Goal: Communication & Community: Ask a question

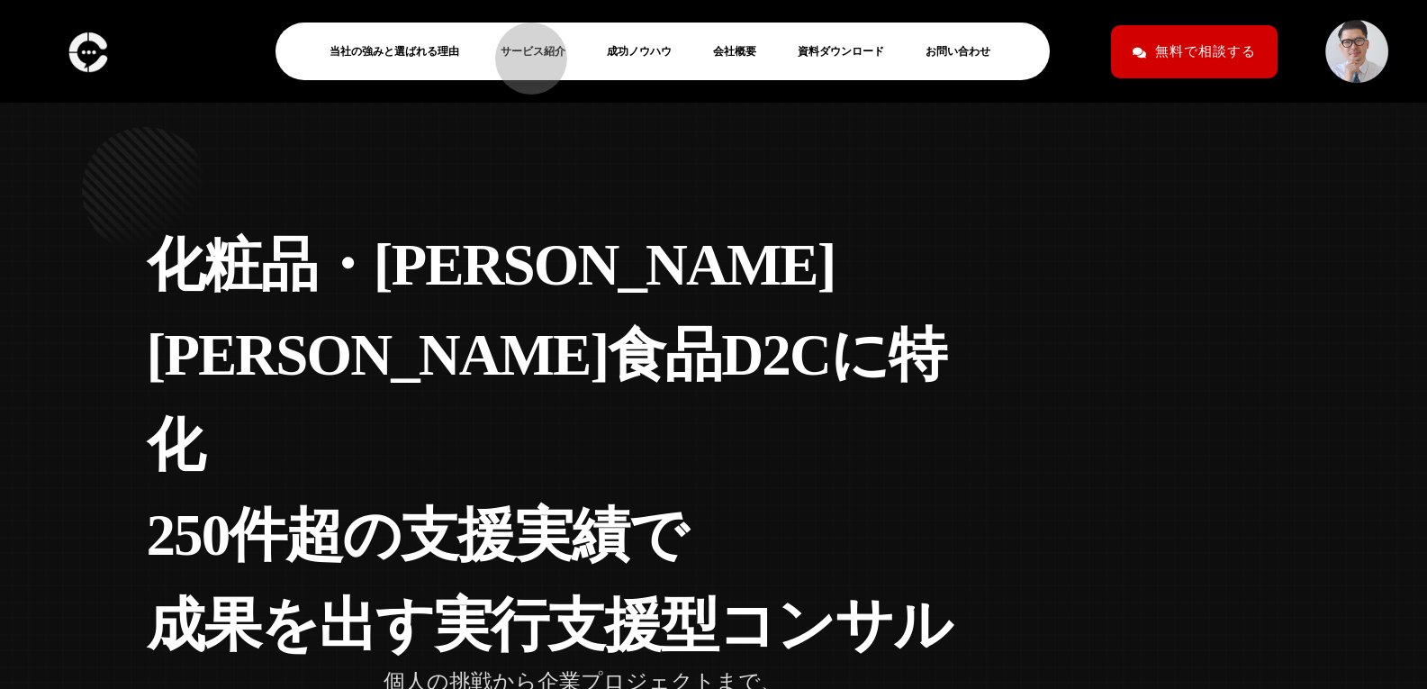
click at [522, 50] on link "サービス紹介" at bounding box center [540, 52] width 79 height 22
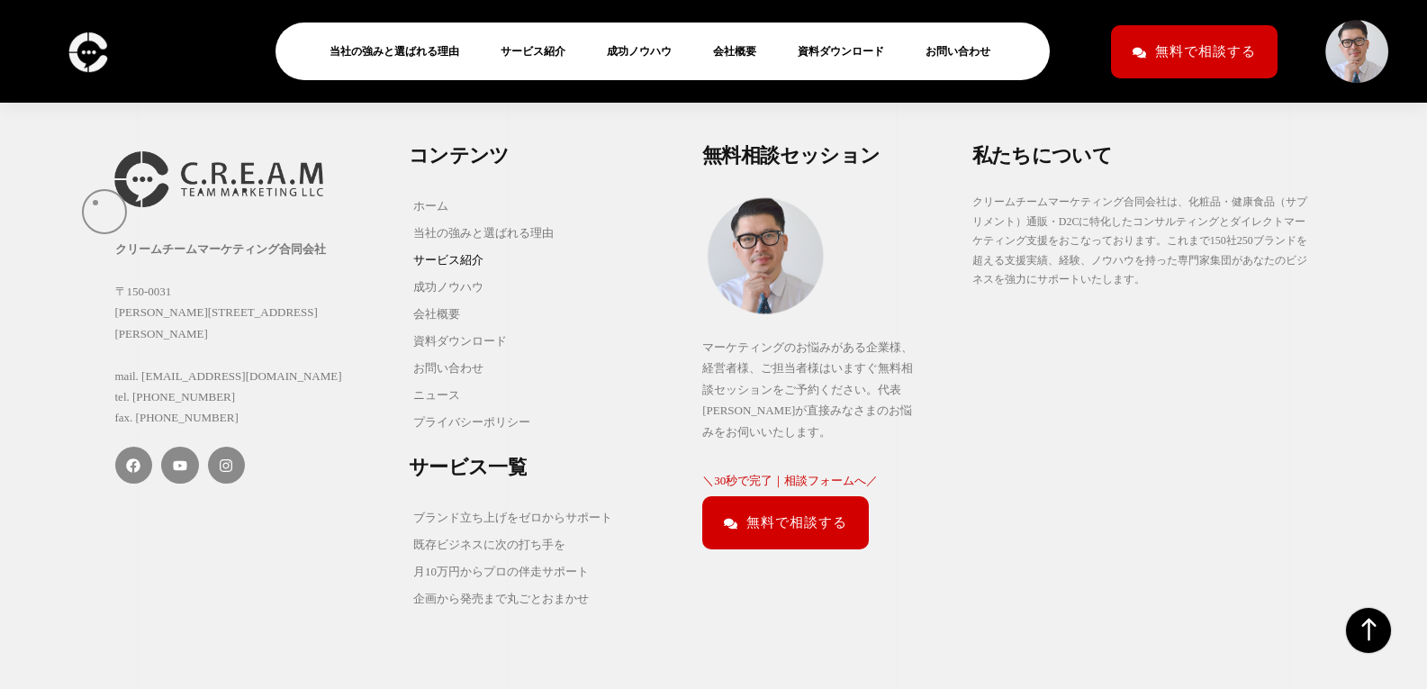
scroll to position [9064, 0]
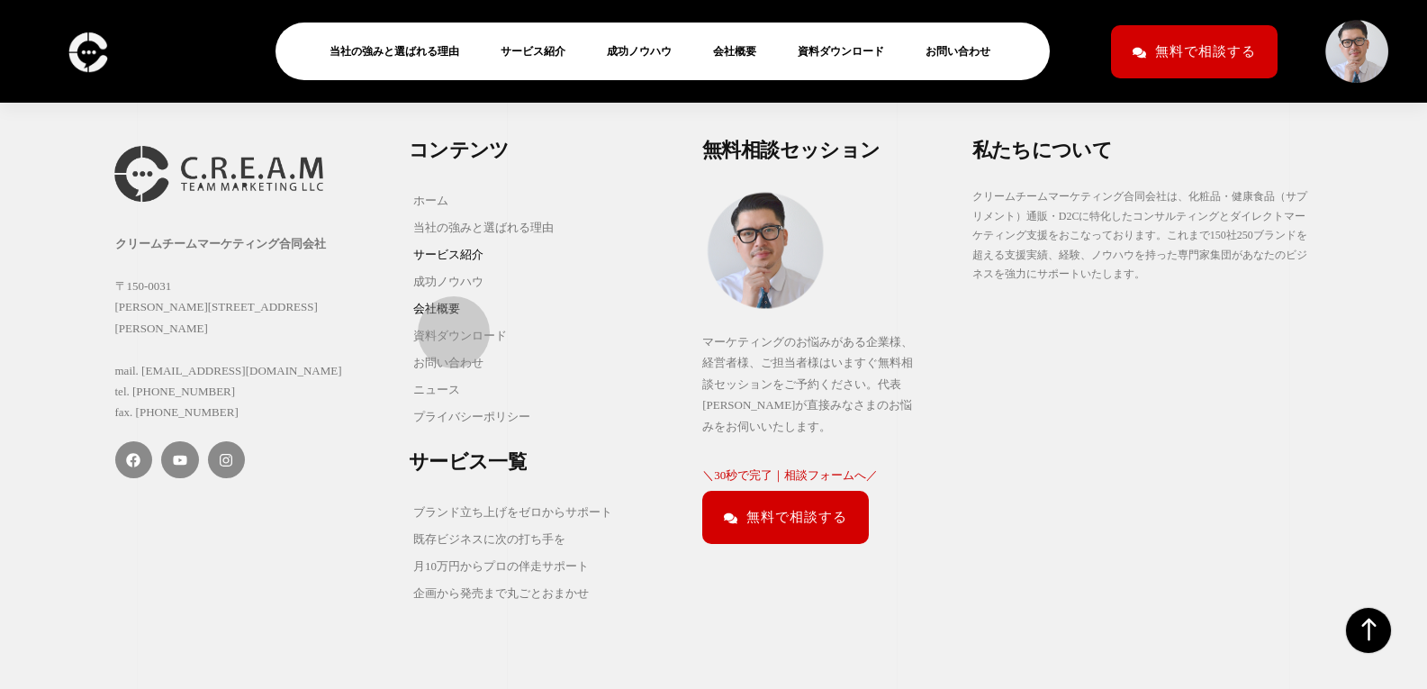
click at [445, 322] on link "会社概要" at bounding box center [483, 308] width 149 height 27
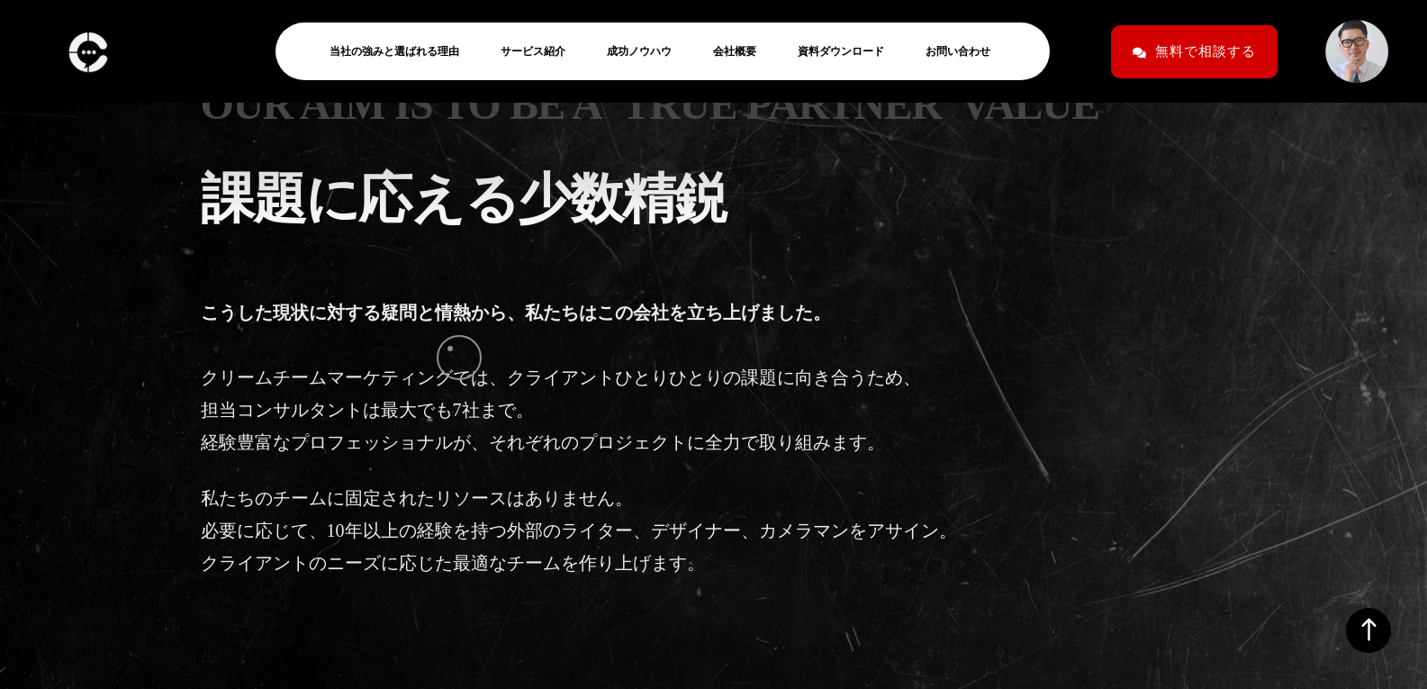
scroll to position [3018, 0]
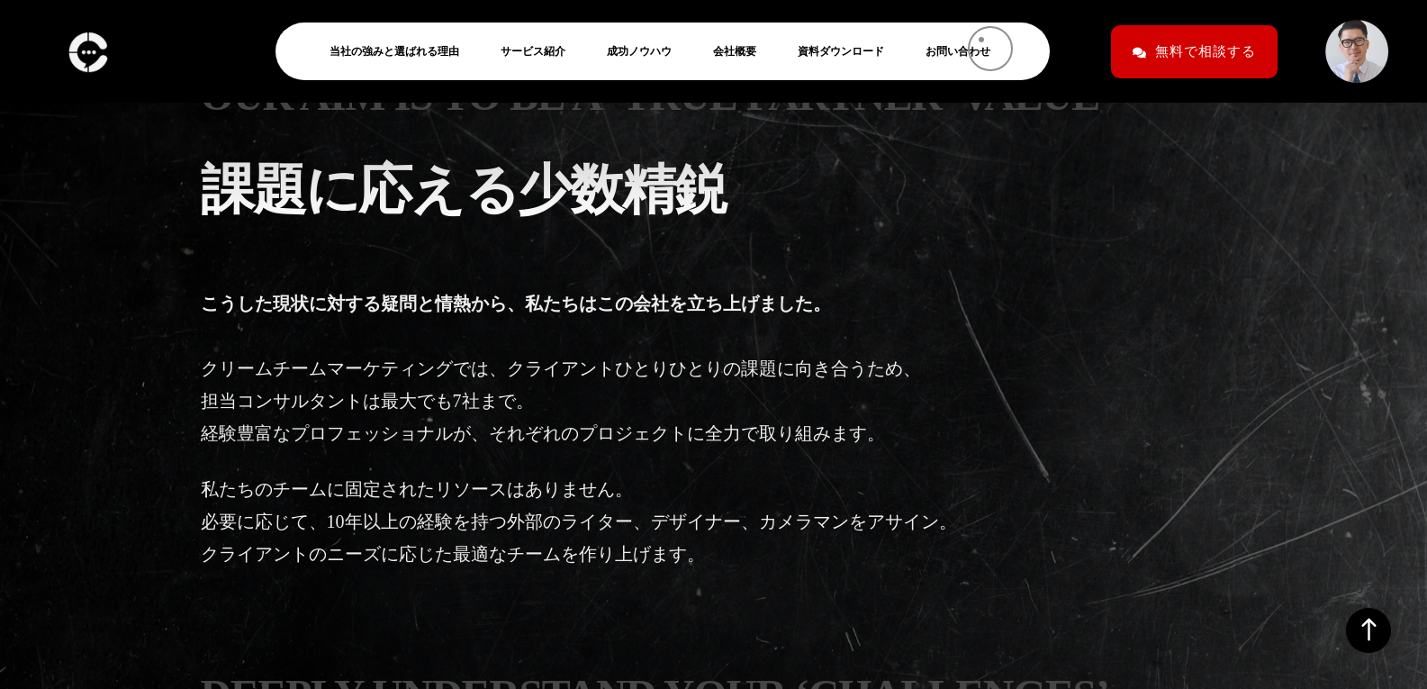
click at [969, 47] on link "お問い合わせ" at bounding box center [965, 52] width 79 height 22
click at [965, 50] on link "お問い合わせ" at bounding box center [965, 52] width 79 height 22
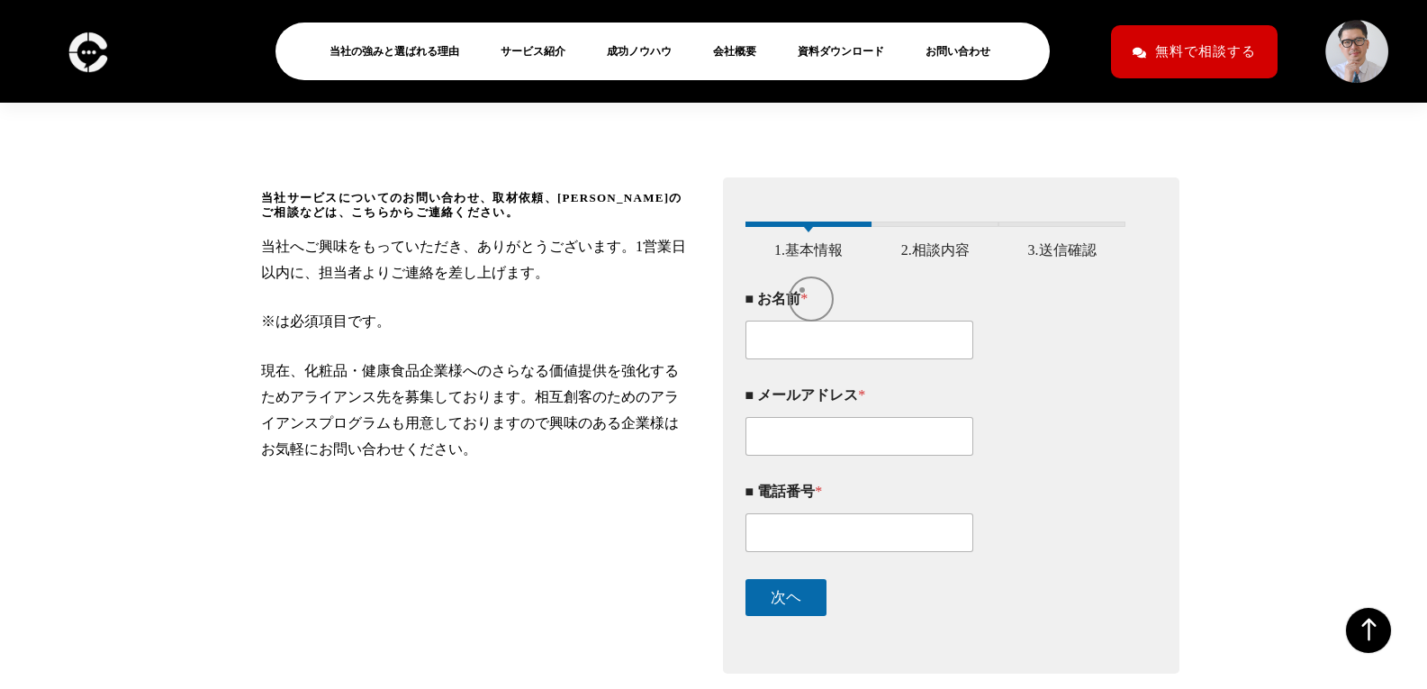
scroll to position [248, 0]
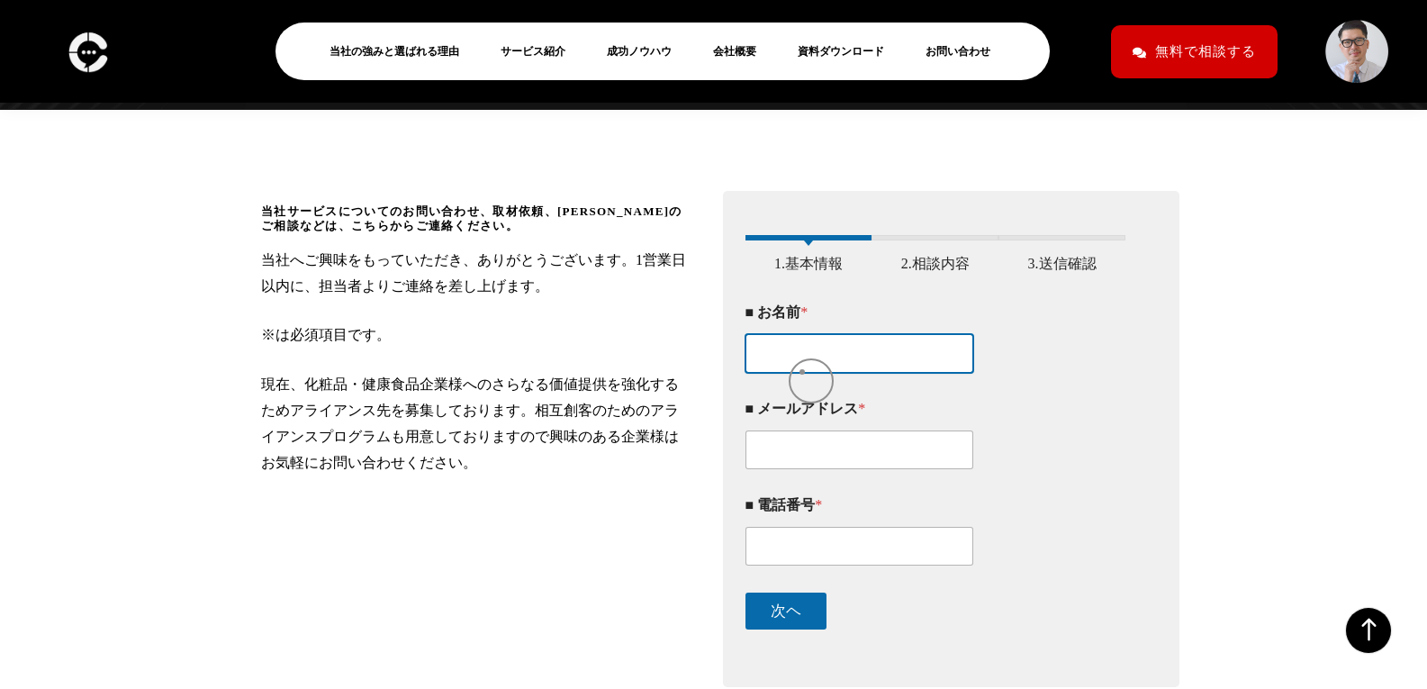
click at [802, 372] on input "■ お名前 *" at bounding box center [860, 353] width 229 height 39
type input "株式会社アガペー　小澤 拓平"
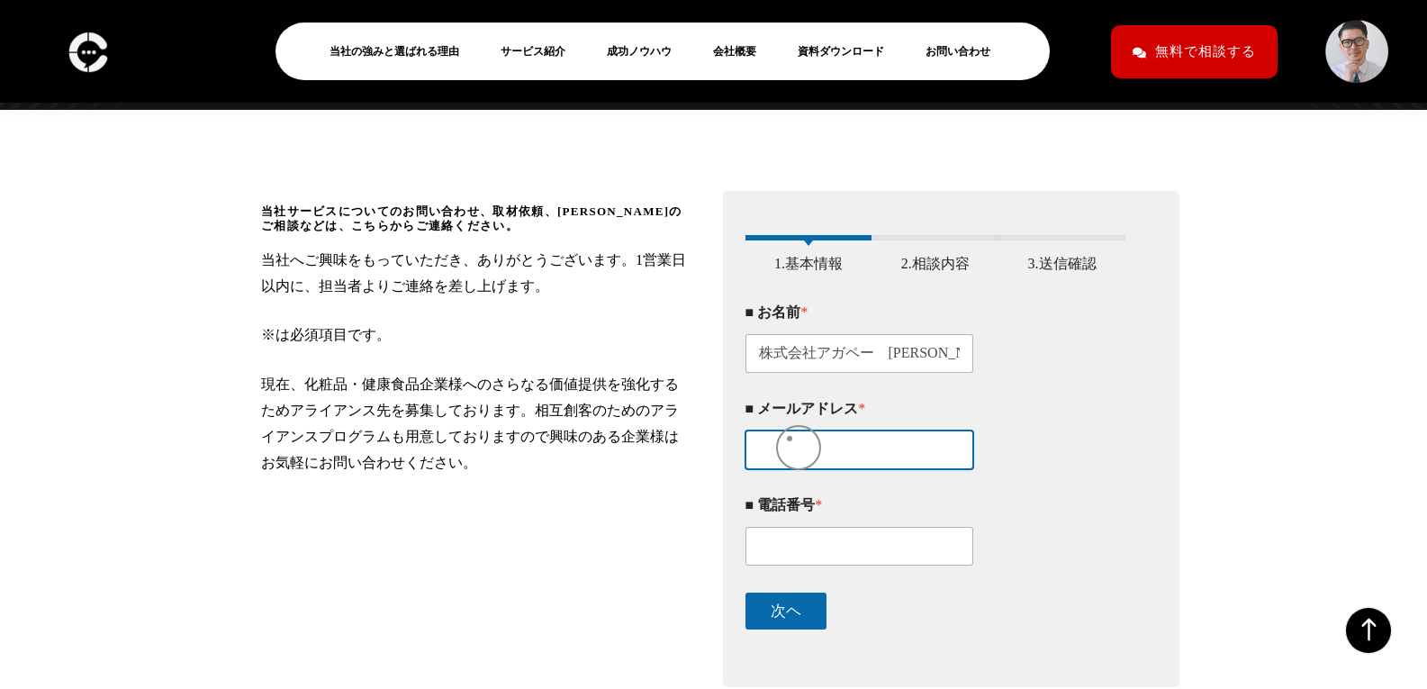
click at [784, 469] on input "■ メールアドレス *" at bounding box center [860, 449] width 229 height 39
type input "ozawa@agape-ag.co.jp"
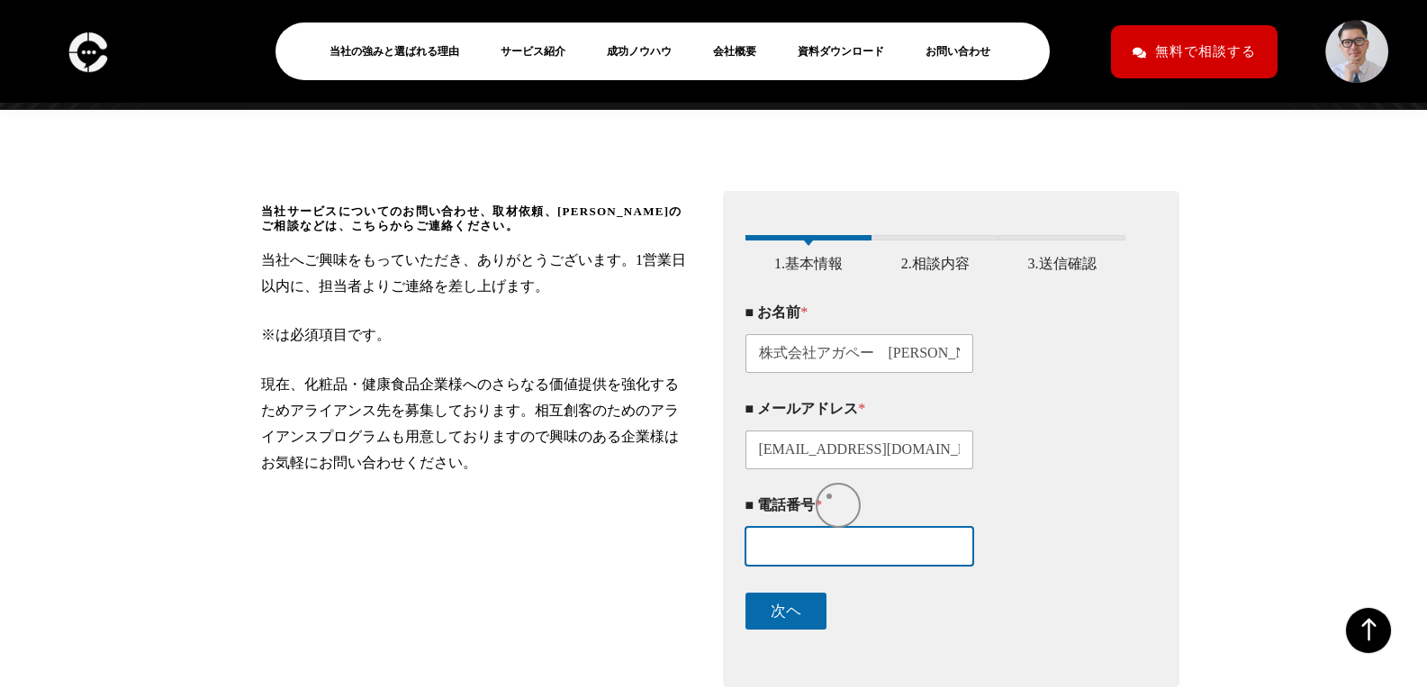
type input "0363005218"
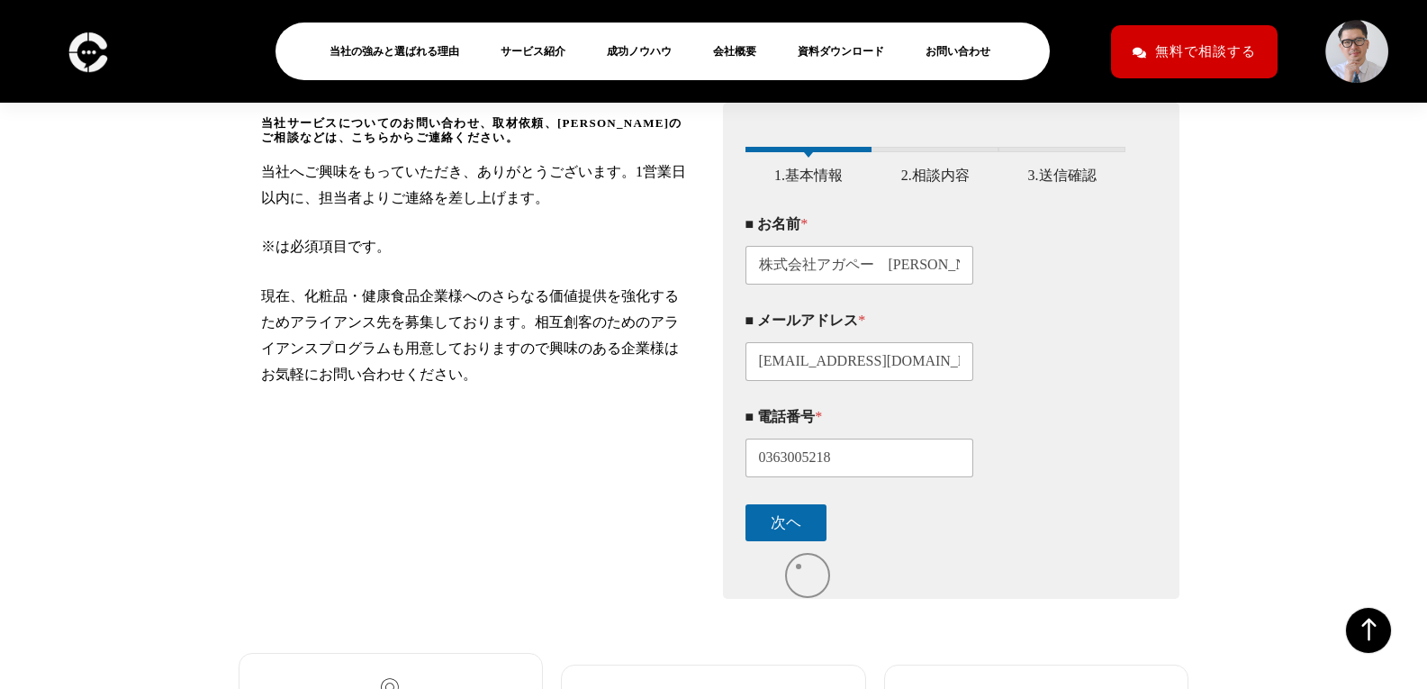
click at [799, 555] on div "次ヘ" at bounding box center [936, 523] width 381 height 64
click at [782, 533] on button "次ヘ" at bounding box center [786, 520] width 81 height 37
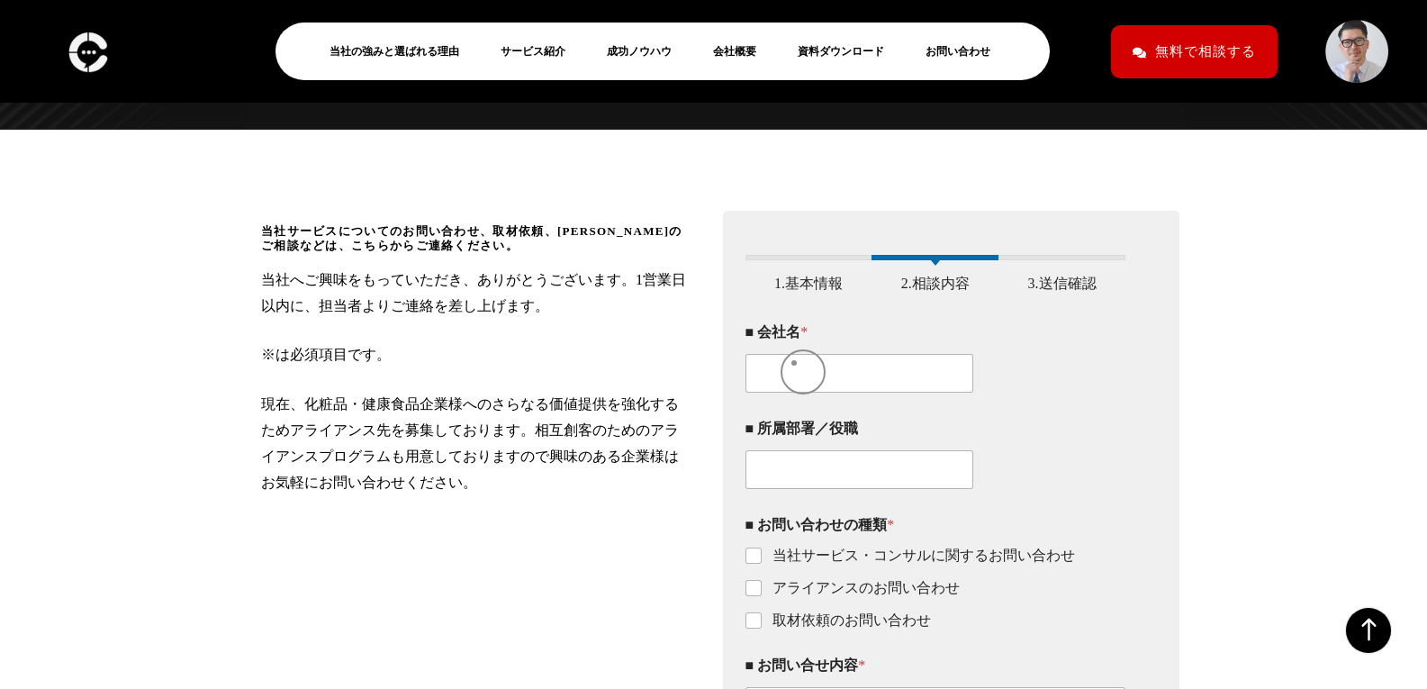
scroll to position [226, 0]
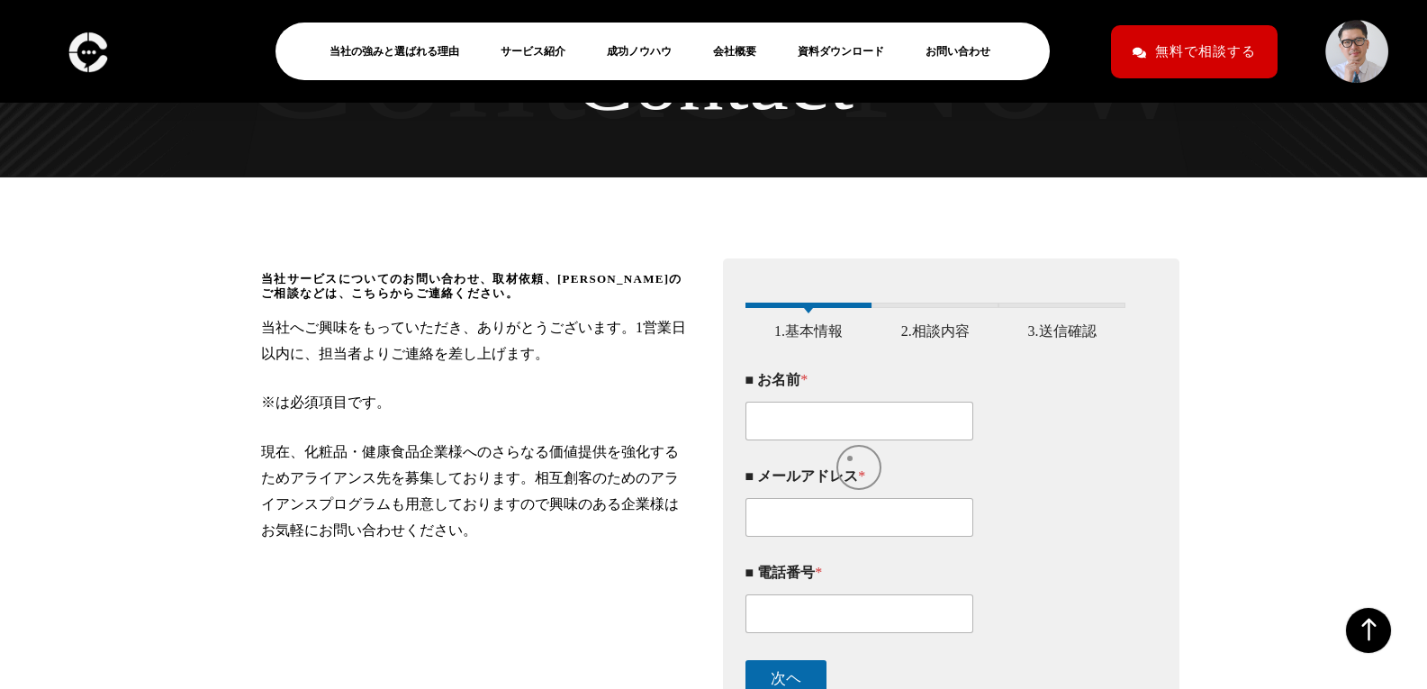
type input "[PERSON_NAME]"
type input "[EMAIL_ADDRESS][DOMAIN_NAME]"
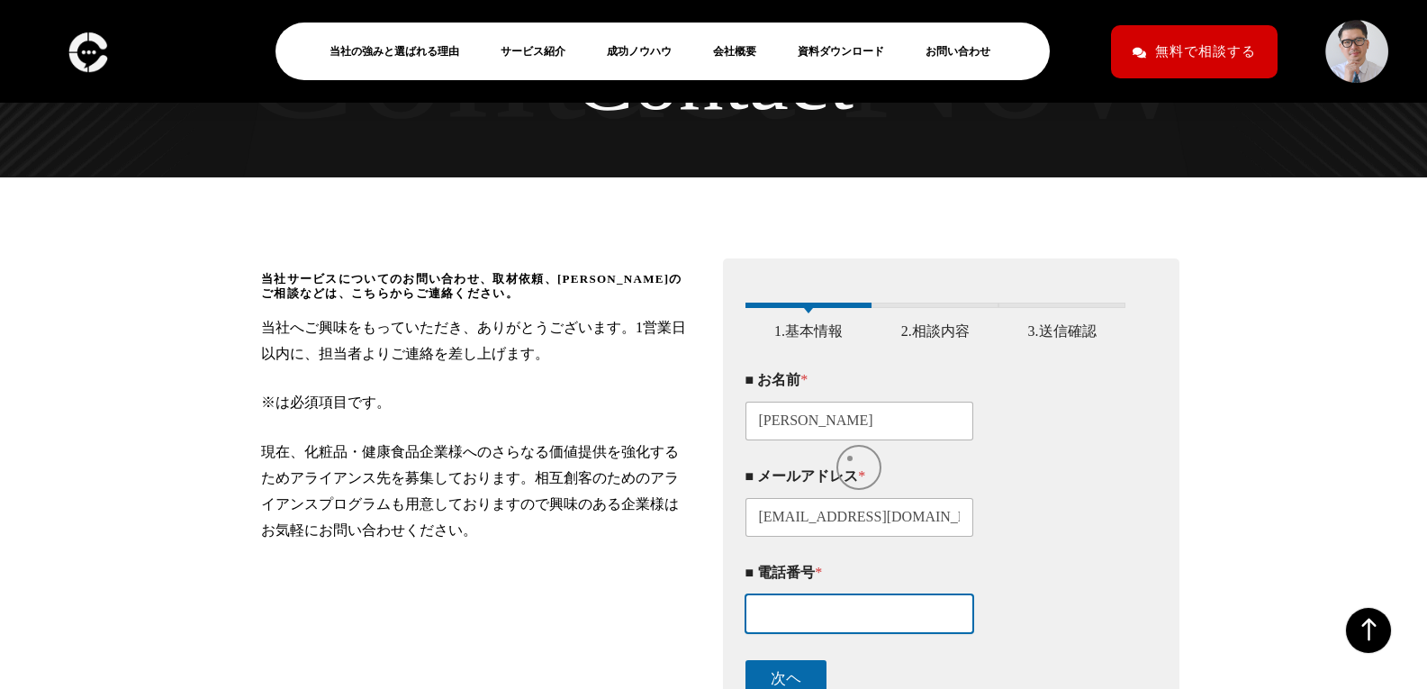
type input "0363005218"
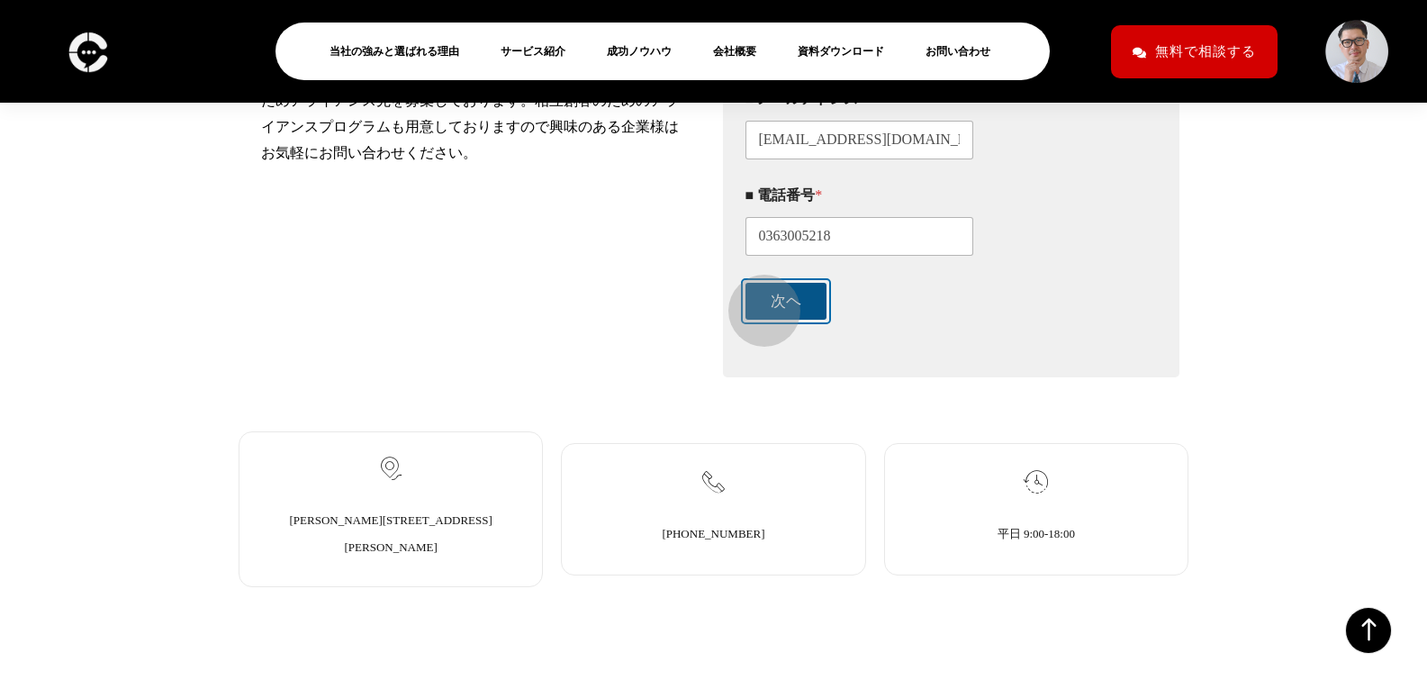
click at [771, 306] on button "次ヘ" at bounding box center [786, 301] width 81 height 37
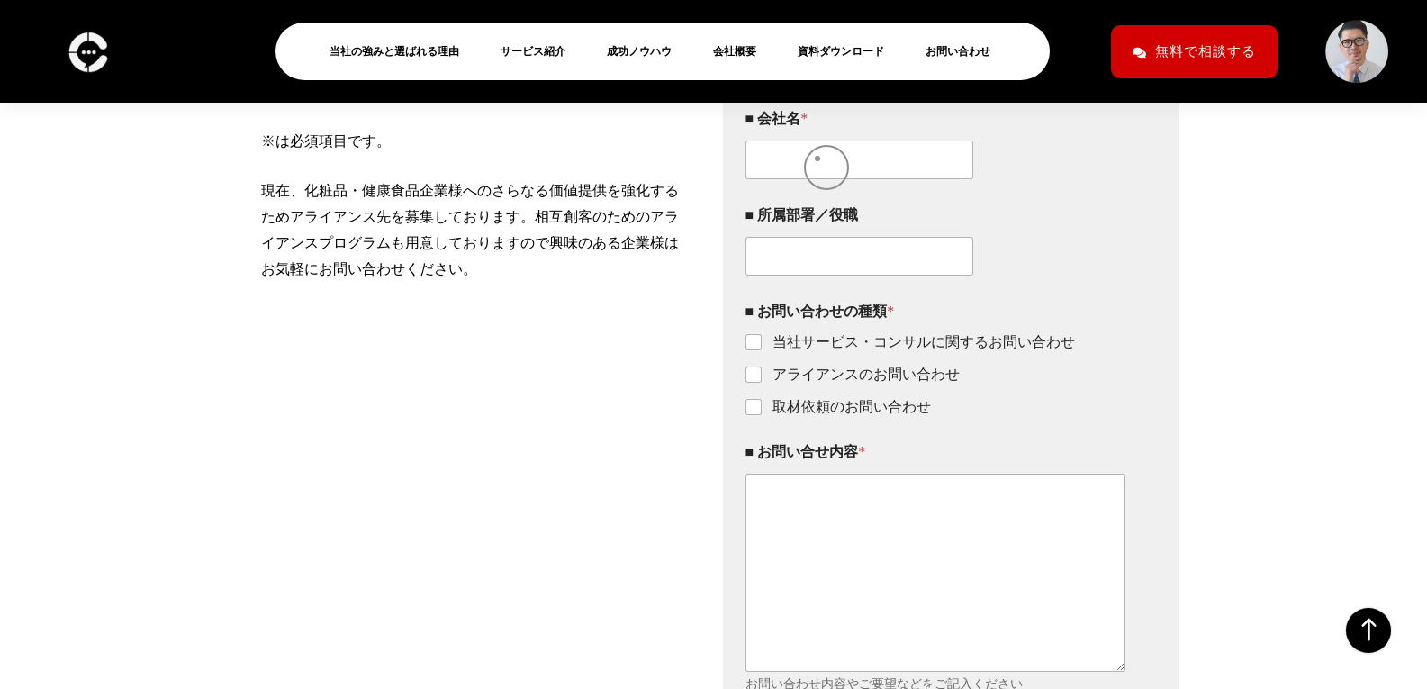
scroll to position [432, 0]
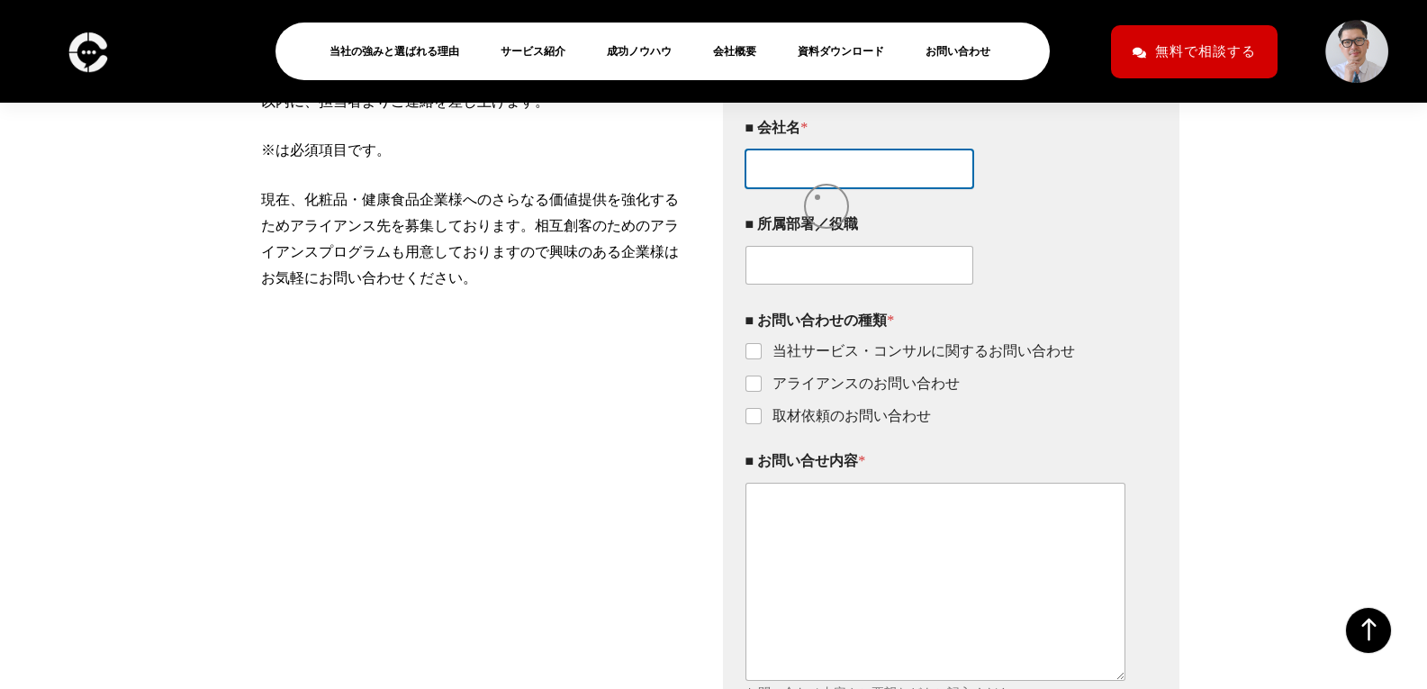
click at [818, 188] on input "■ 会社名 *" at bounding box center [860, 168] width 229 height 39
type input "株式会社アガペー"
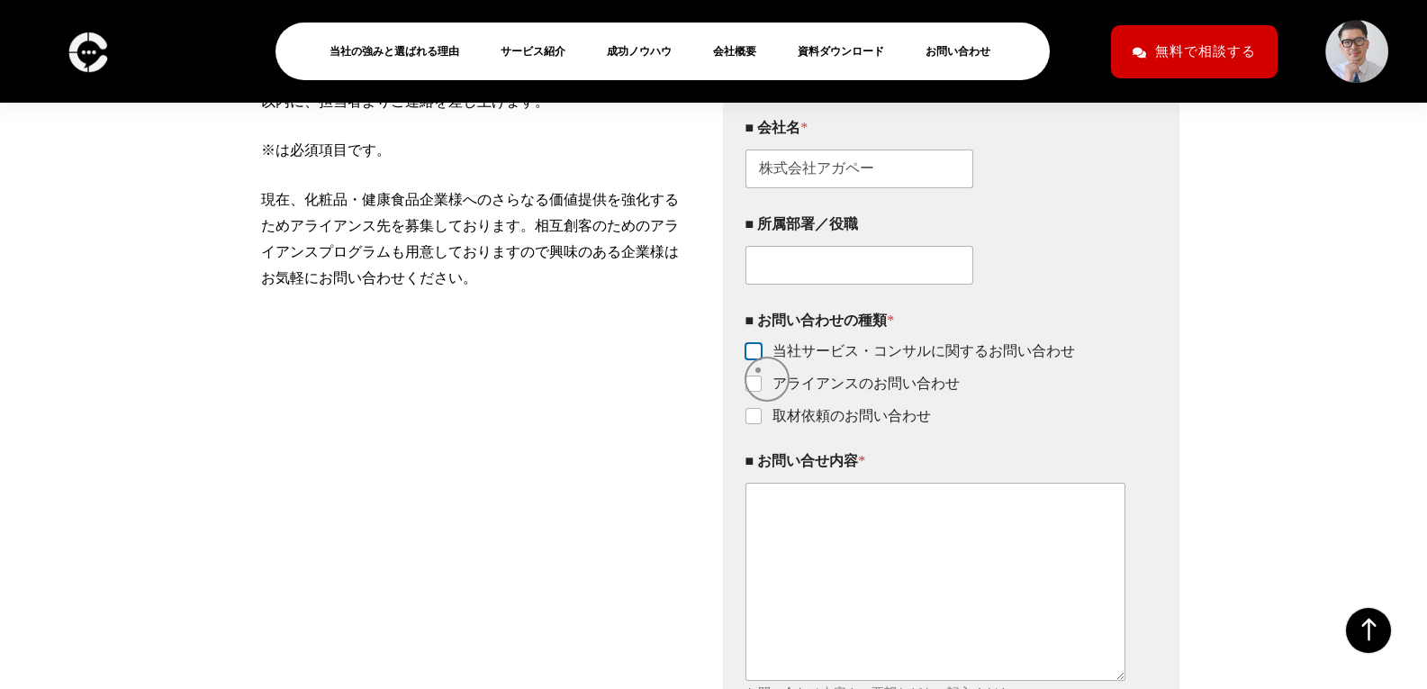
click at [758, 359] on input "当社サービス・コンサルに関するお問い合わせ" at bounding box center [754, 352] width 14 height 14
checkbox input "true"
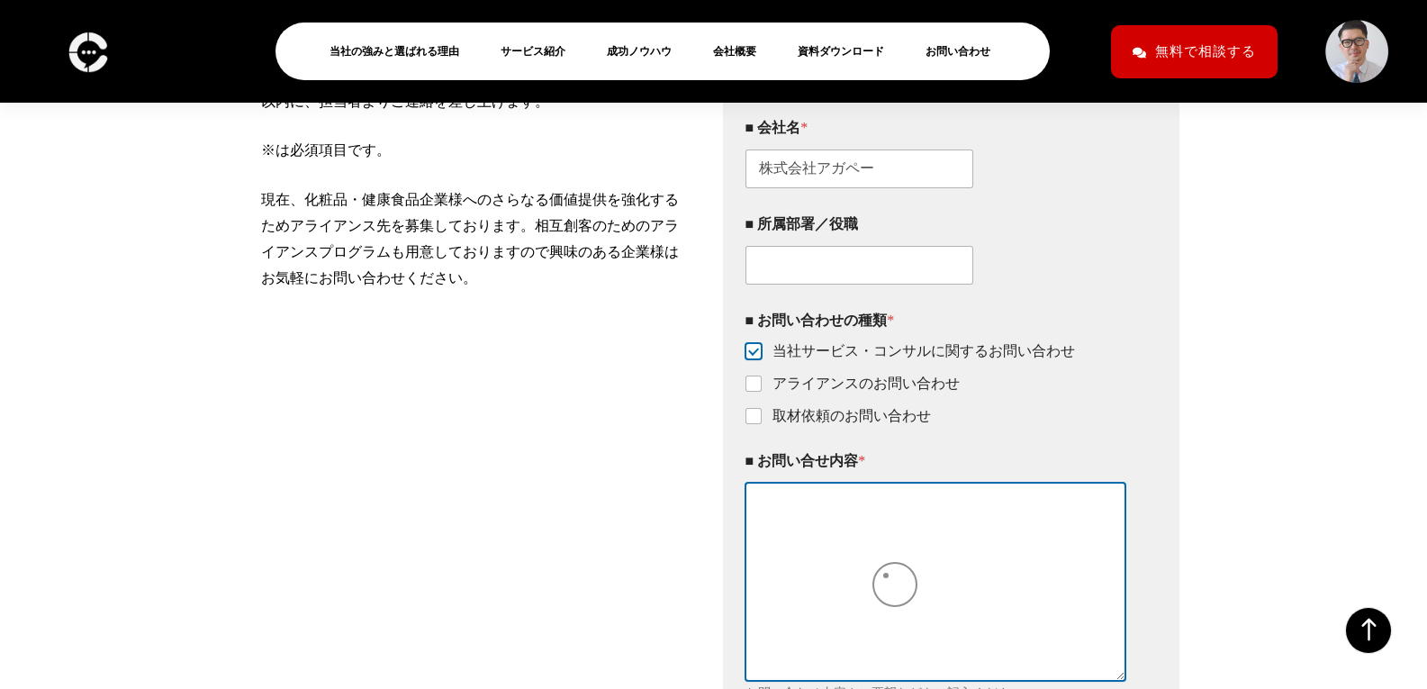
click at [886, 580] on textarea "■ お問い合せ内容 *" at bounding box center [936, 581] width 381 height 197
paste textarea "https://www.agape-ag.co.jp/"
type textarea "https://www.agape-ag.co.jp/"
paste textarea "**********"
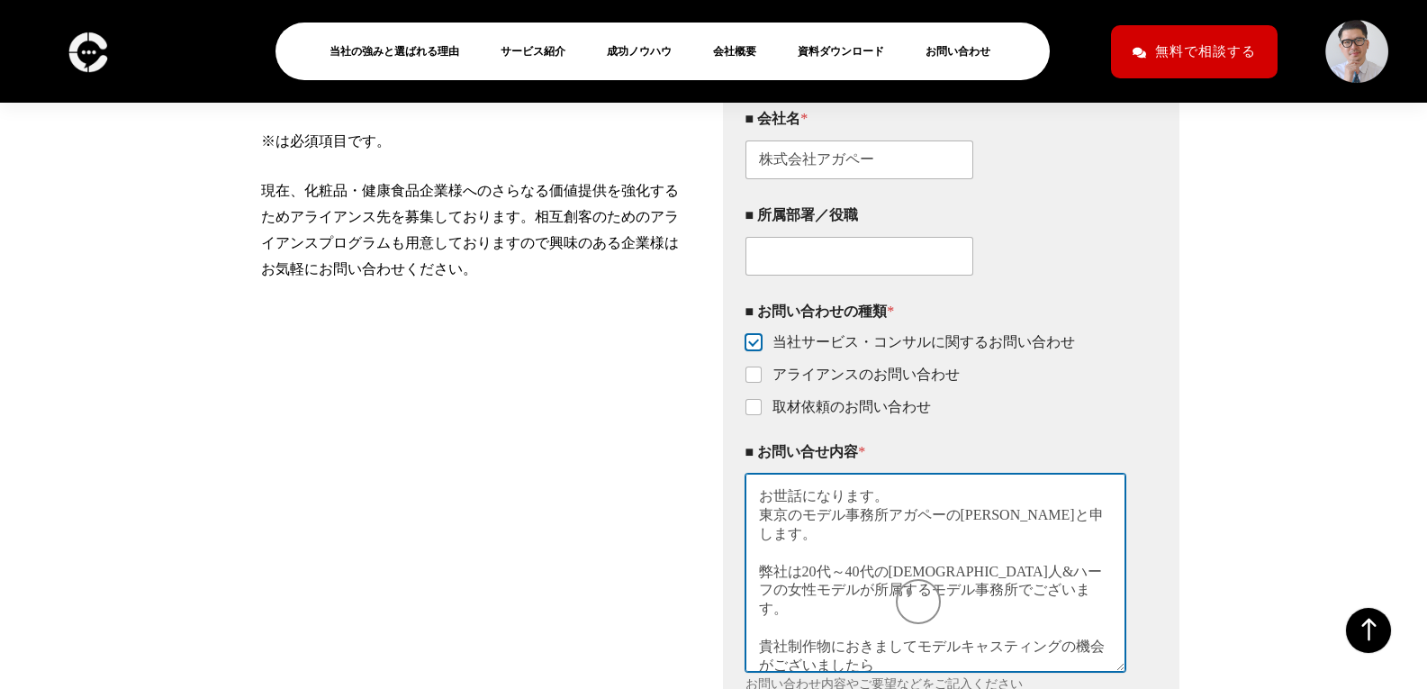
scroll to position [0, 0]
type textarea "**********"
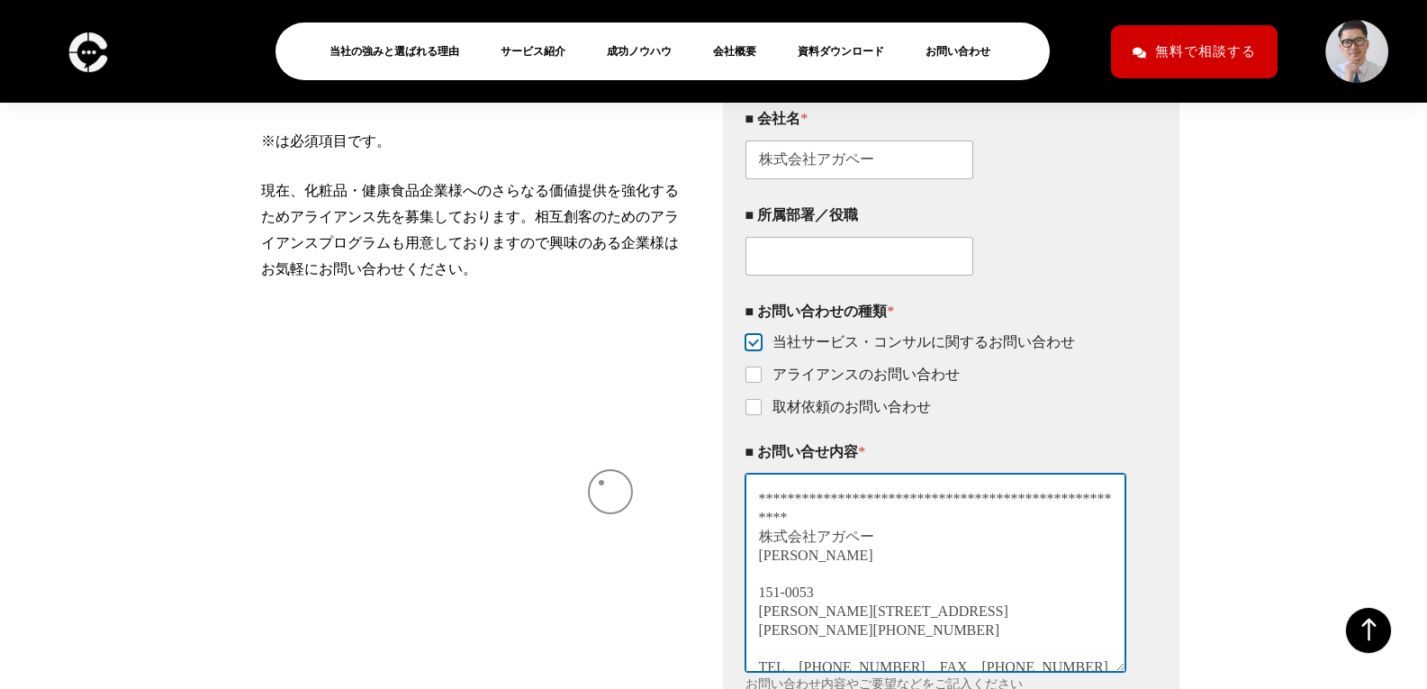
scroll to position [411, 0]
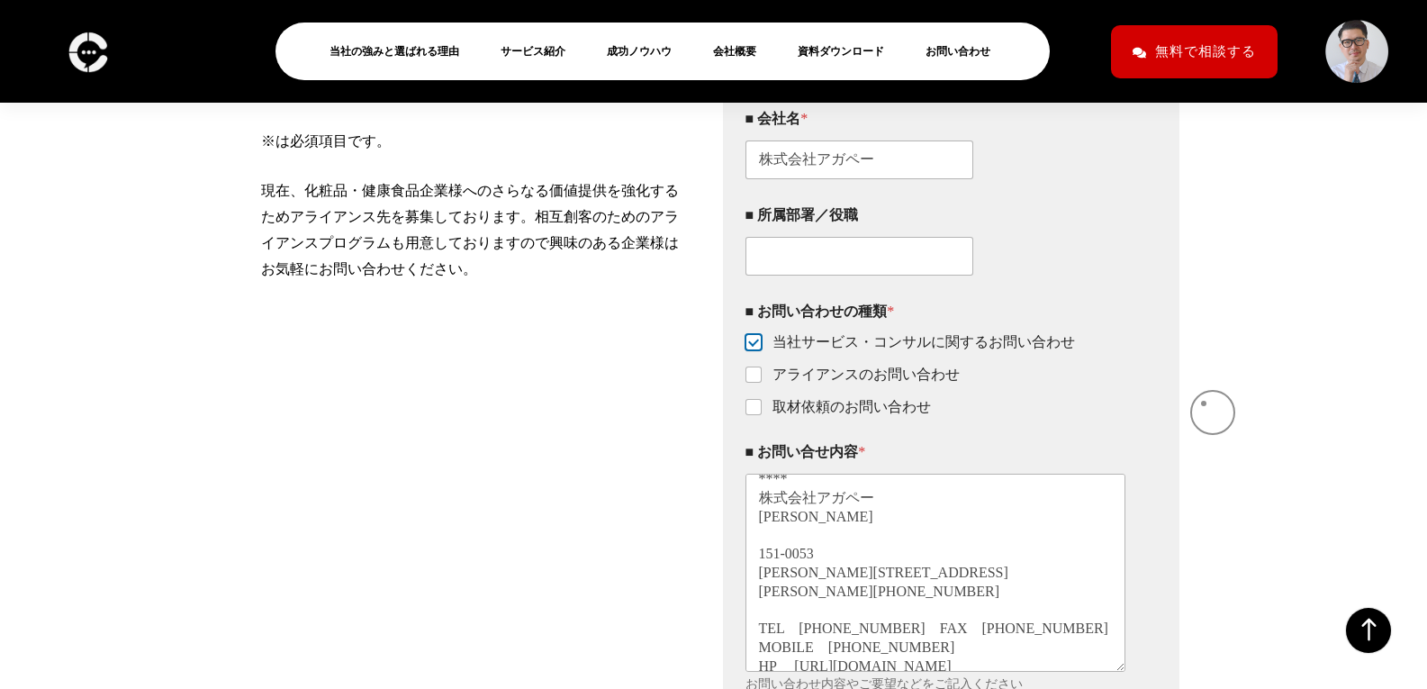
click at [1303, 330] on div "当社サービスについてのお問い合わせ、取材依頼、アライアンスのご相談などは、こちらからご連絡ください。 当社へご興味をもっていただき、ありがとうございます。1営…" at bounding box center [713, 369] width 1427 height 906
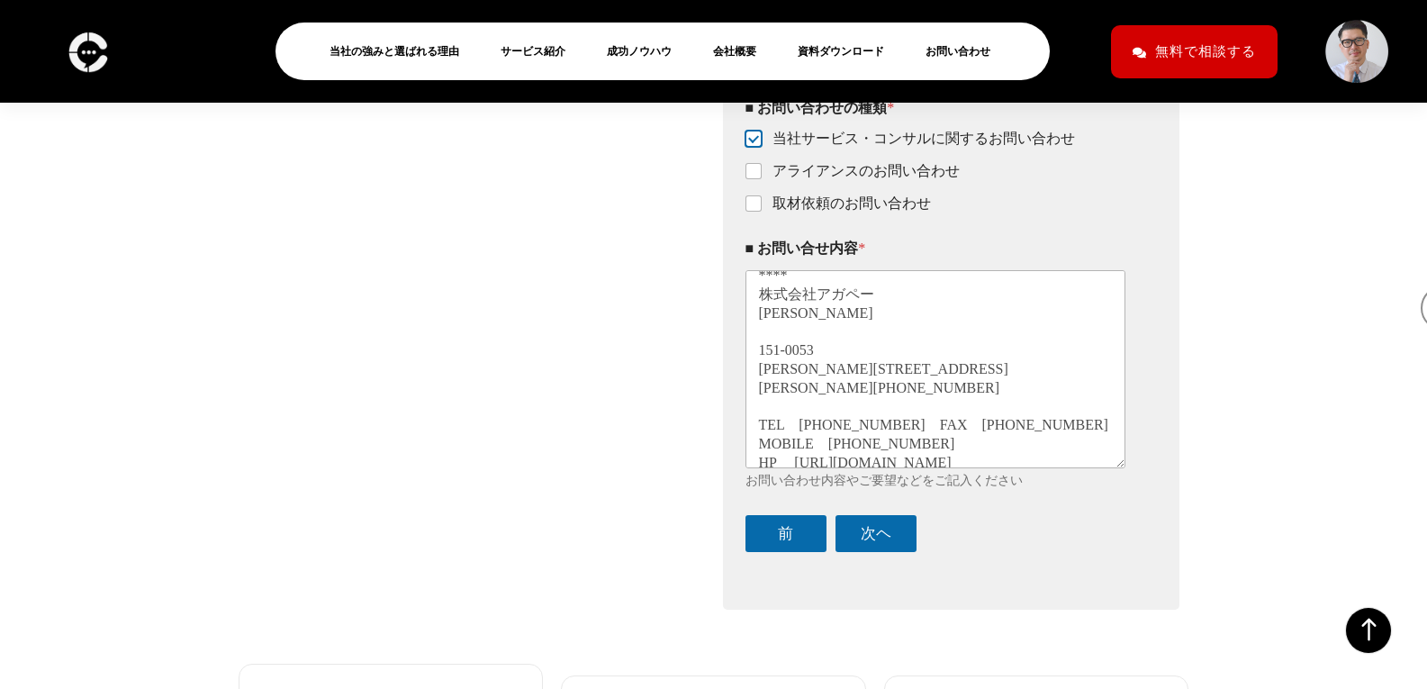
scroll to position [739, 0]
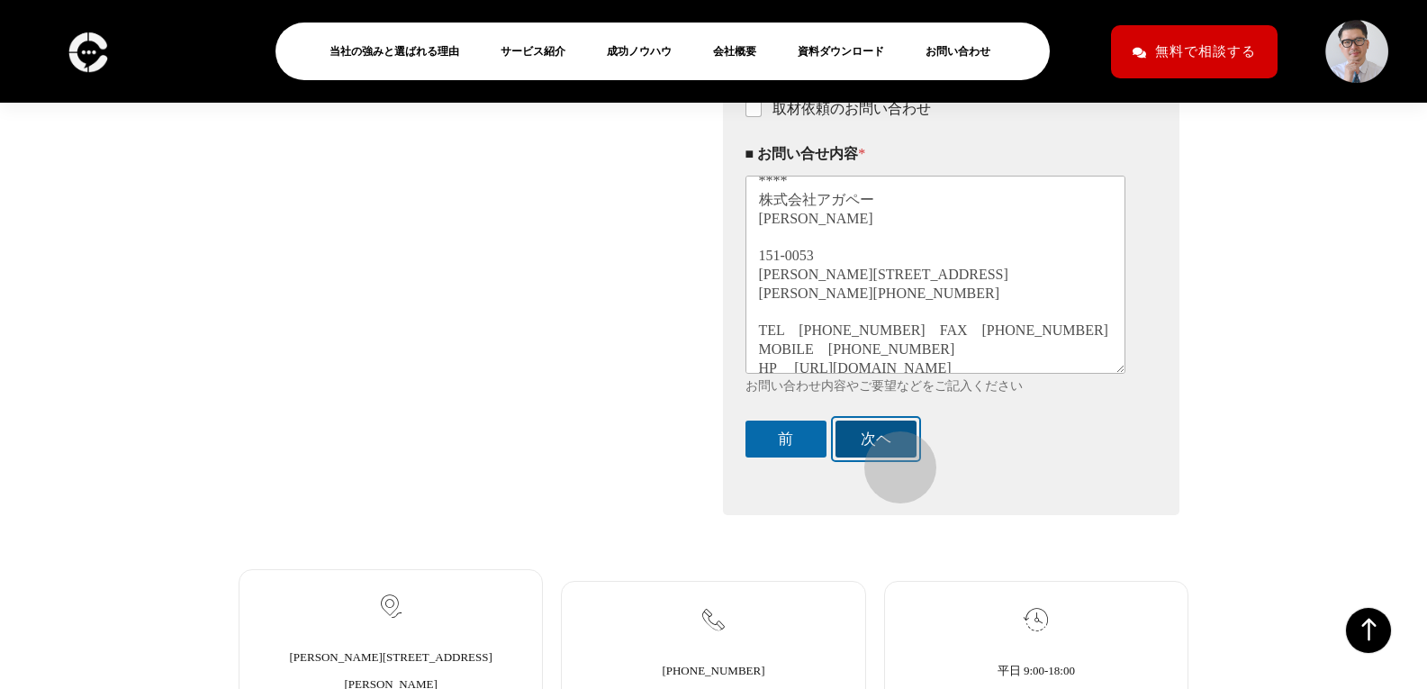
click at [886, 457] on button "次ヘ" at bounding box center [876, 438] width 81 height 37
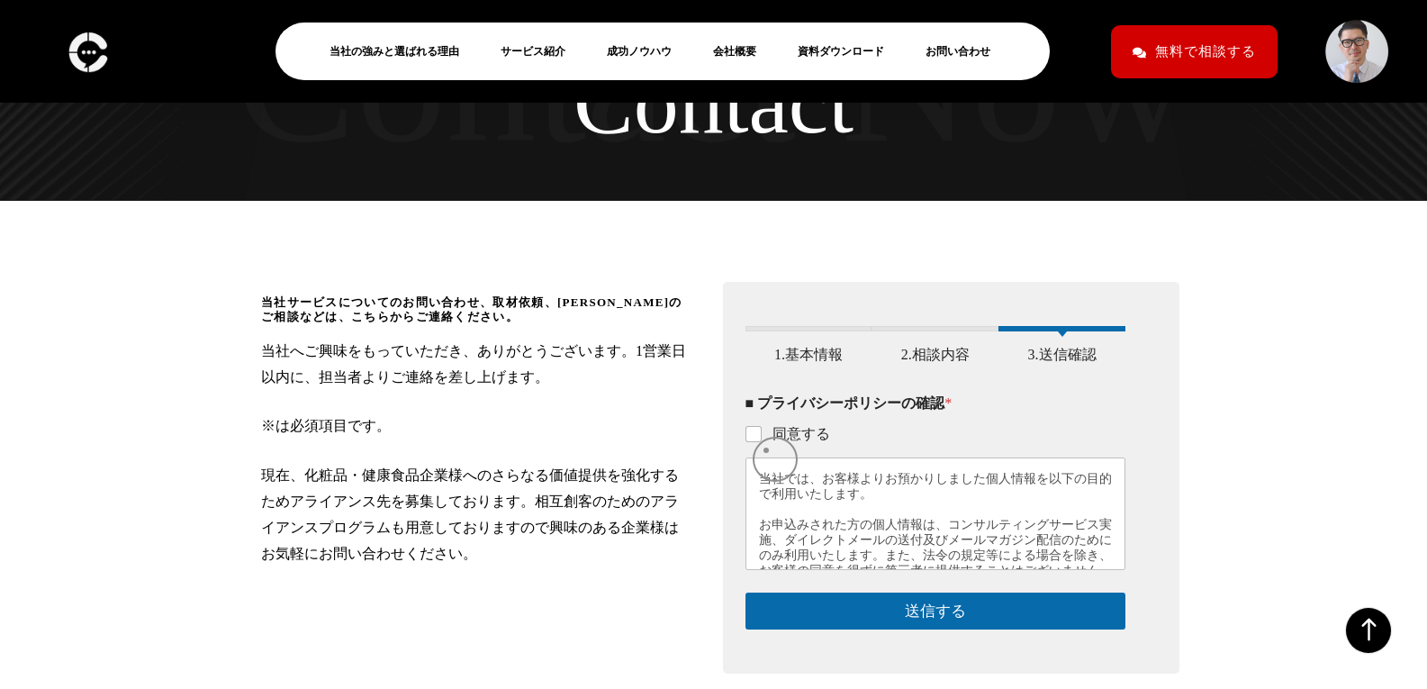
scroll to position [147, 0]
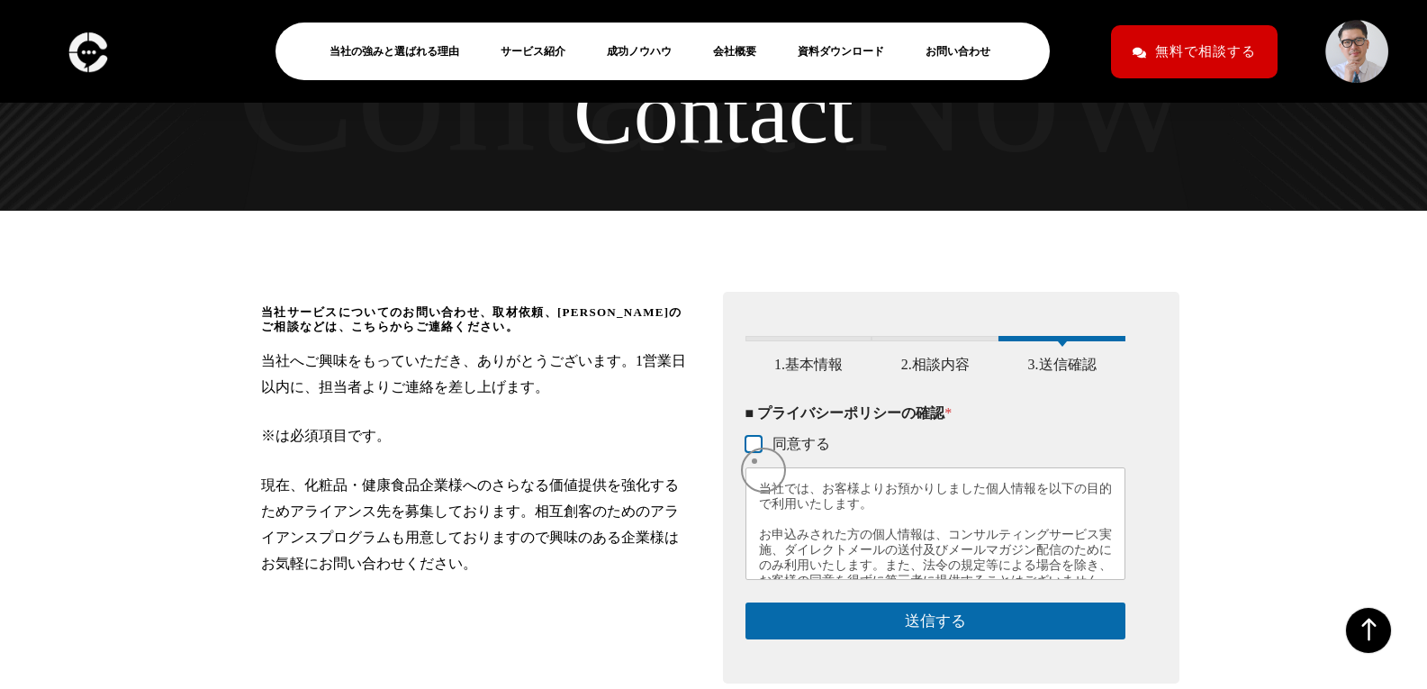
click at [755, 452] on input "同意する" at bounding box center [754, 445] width 14 height 14
checkbox input "true"
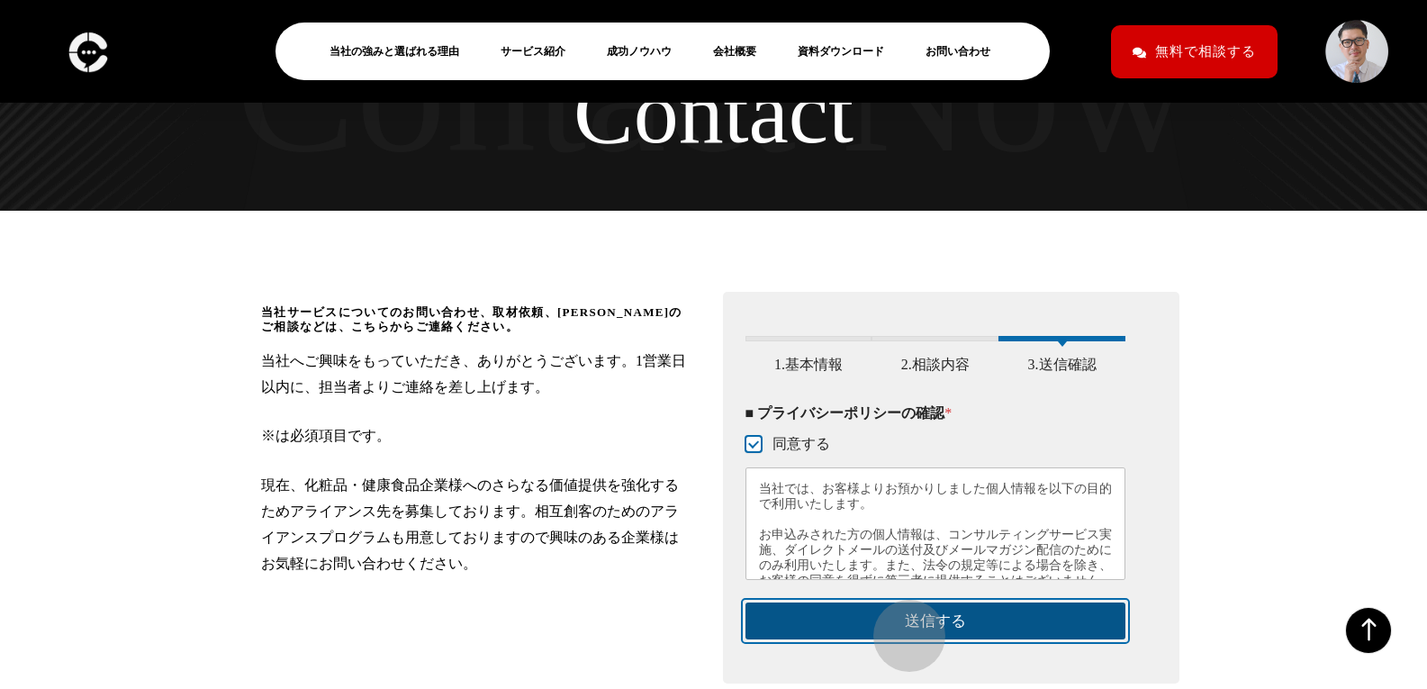
click at [900, 630] on button "送信する" at bounding box center [936, 620] width 381 height 37
